Goal: Transaction & Acquisition: Download file/media

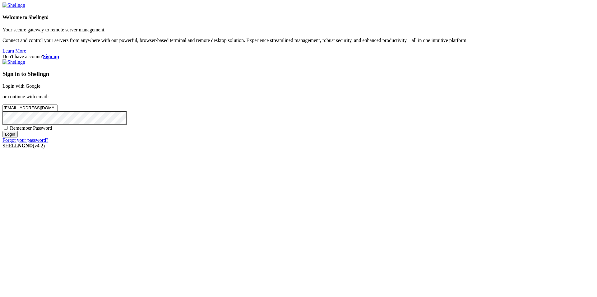
click at [18, 137] on input "Login" at bounding box center [9, 134] width 15 height 7
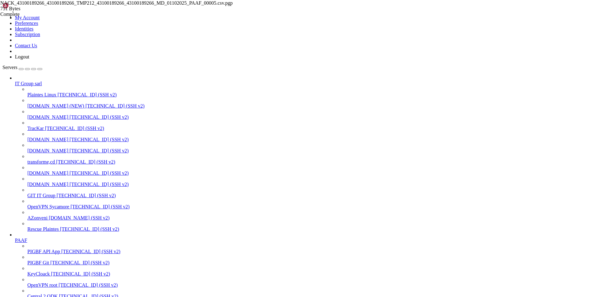
scroll to position [101, 0]
click at [38, 185] on span "[DOMAIN_NAME]" at bounding box center [47, 184] width 41 height 5
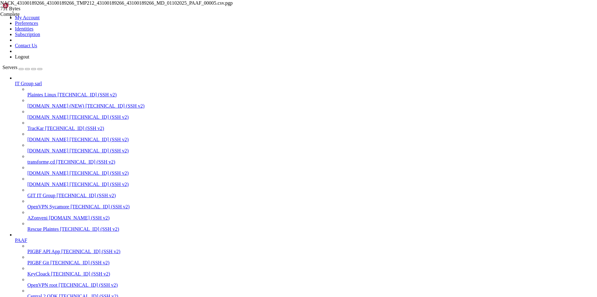
drag, startPoint x: 95, startPoint y: 20, endPoint x: 129, endPoint y: 21, distance: 34.2
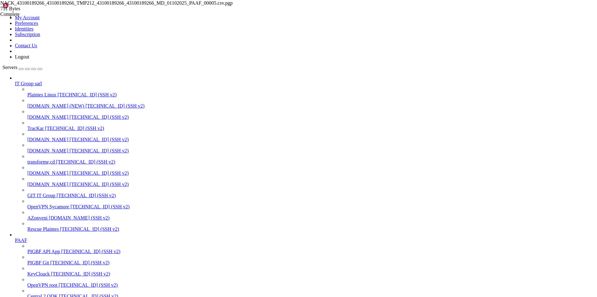
drag, startPoint x: 91, startPoint y: 229, endPoint x: 265, endPoint y: 232, distance: 173.8
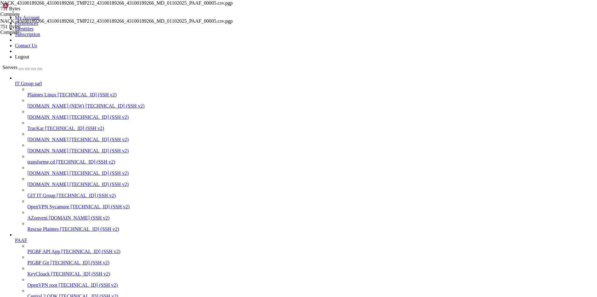
scroll to position [73, 0]
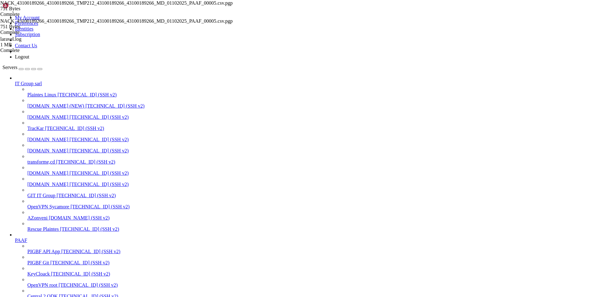
type input "/var/www/pigbf-api/storage"
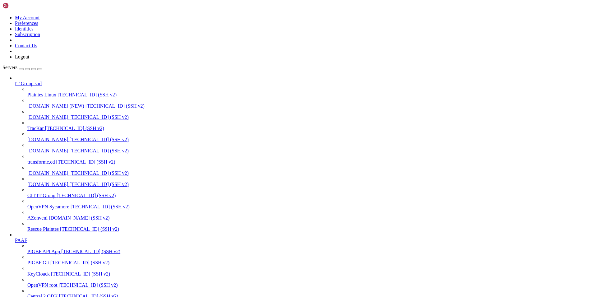
type input "/home/[PERSON_NAME]"
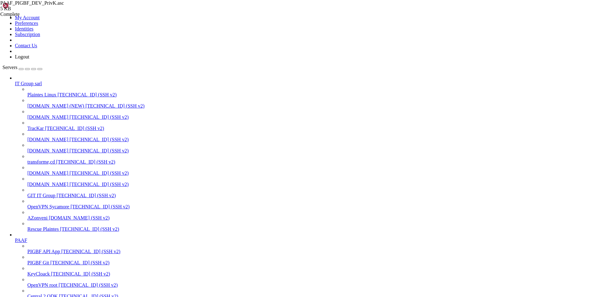
click at [42, 182] on span "[DOMAIN_NAME]" at bounding box center [47, 184] width 41 height 5
